Goal: Information Seeking & Learning: Learn about a topic

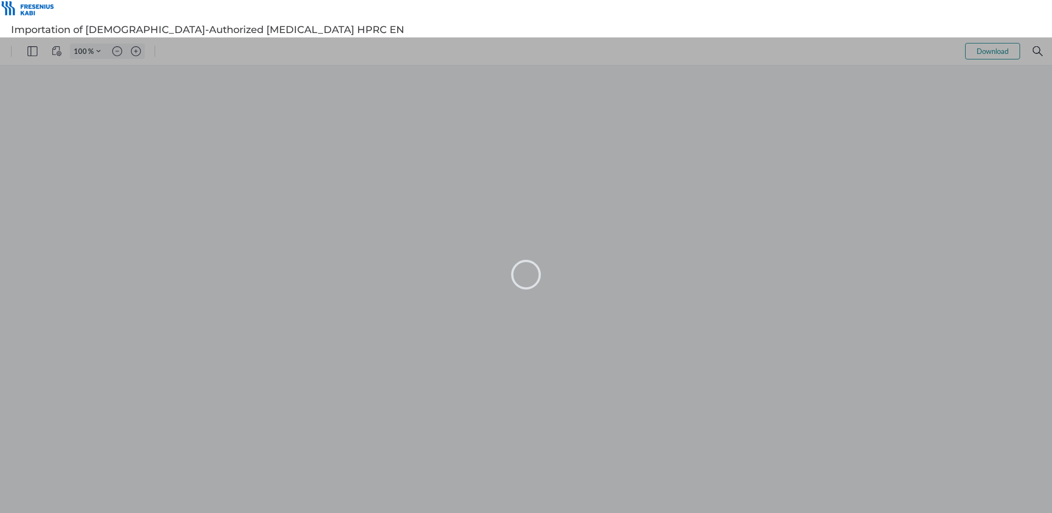
type input "102"
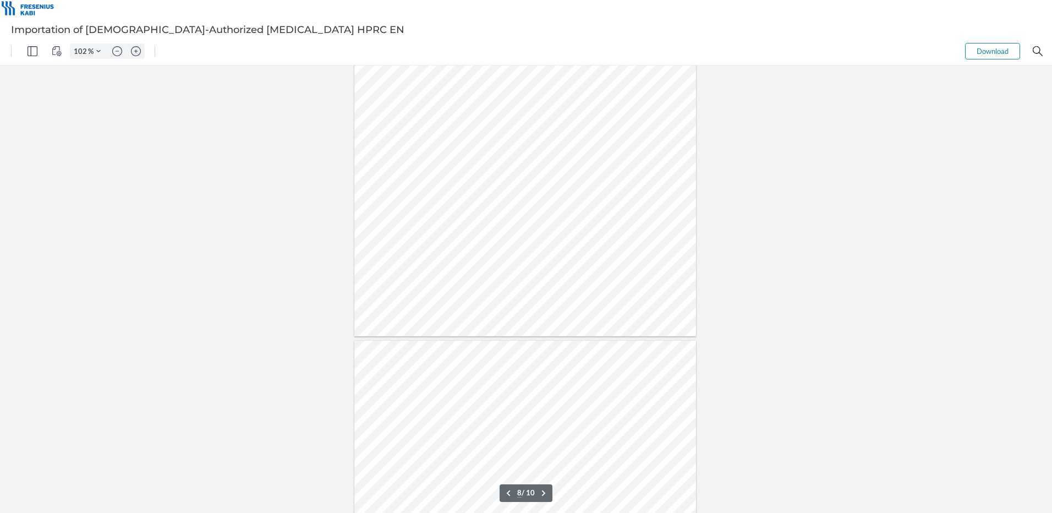
scroll to position [3412, 0]
click at [697, 378] on div at bounding box center [526, 288] width 1052 height 447
click at [887, 321] on div at bounding box center [526, 288] width 1052 height 447
click at [783, 324] on div at bounding box center [526, 288] width 1052 height 447
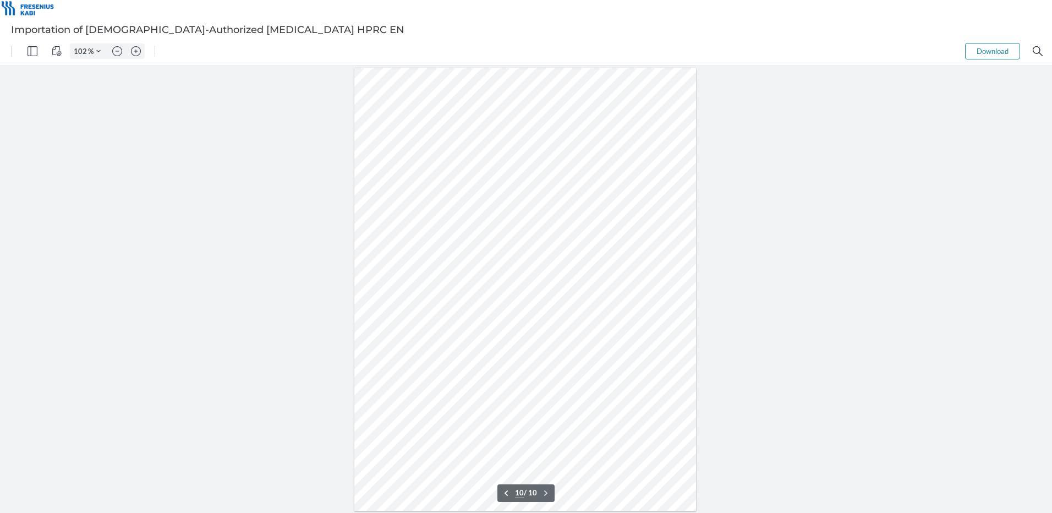
scroll to position [3746, 0]
type input "9"
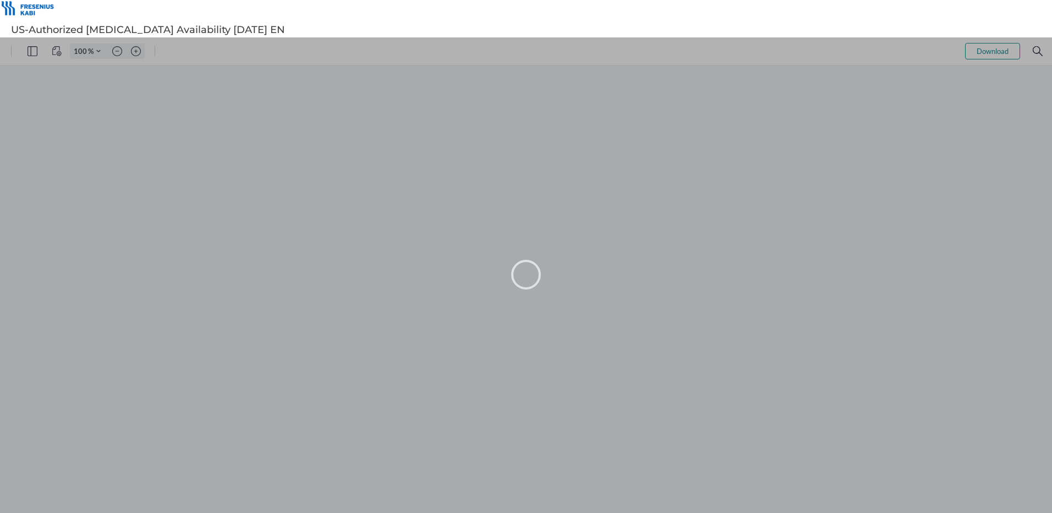
type input "102"
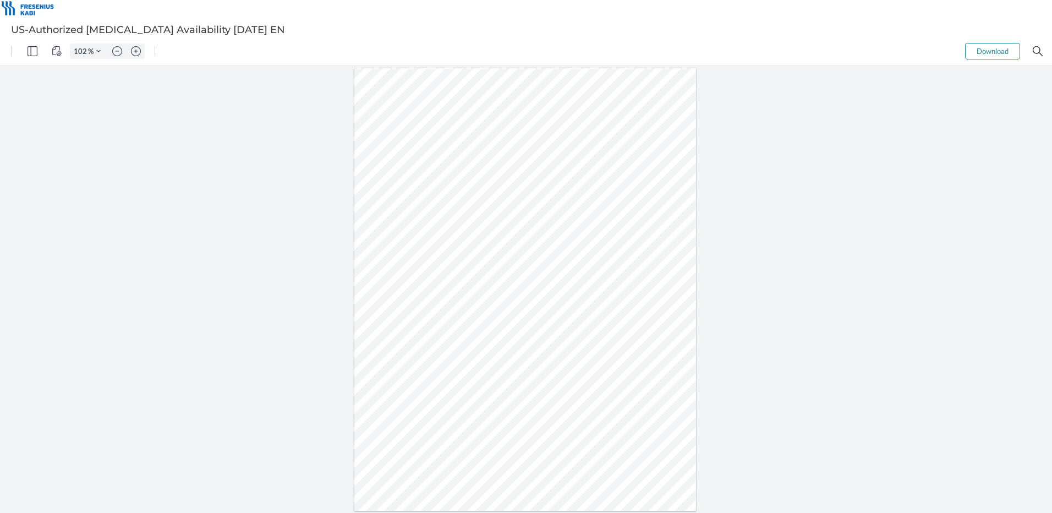
click at [758, 362] on div at bounding box center [526, 288] width 1052 height 447
